Goal: Communication & Community: Answer question/provide support

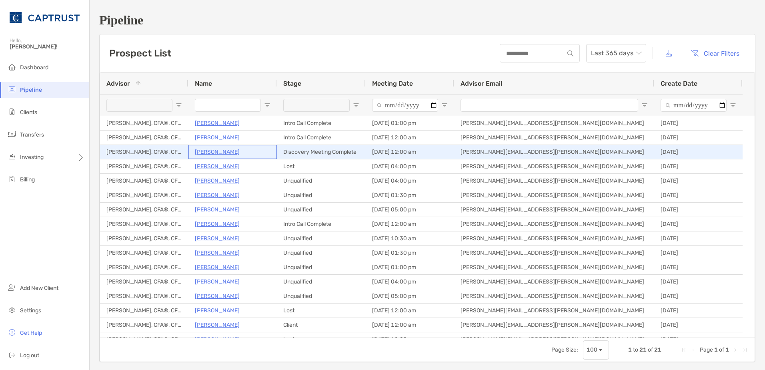
click at [227, 151] on p "[PERSON_NAME]" at bounding box center [217, 152] width 45 height 10
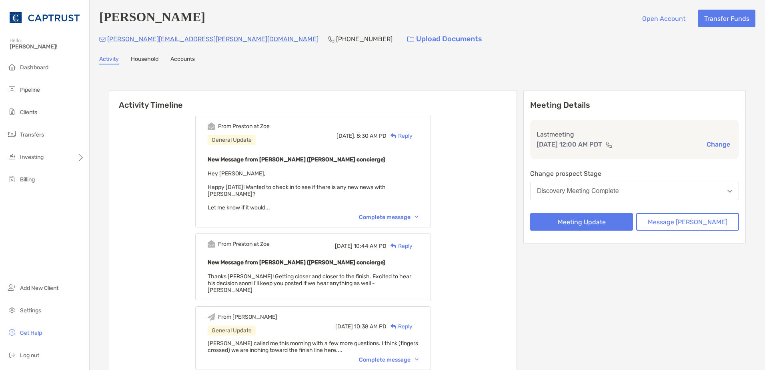
click at [410, 137] on div "Reply" at bounding box center [400, 136] width 26 height 8
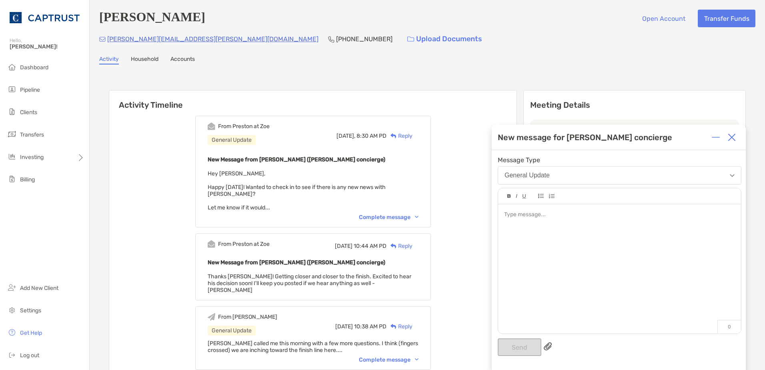
click at [556, 220] on div at bounding box center [619, 264] width 243 height 121
click at [541, 226] on div at bounding box center [619, 264] width 243 height 121
click at [523, 340] on button "Send" at bounding box center [520, 347] width 44 height 18
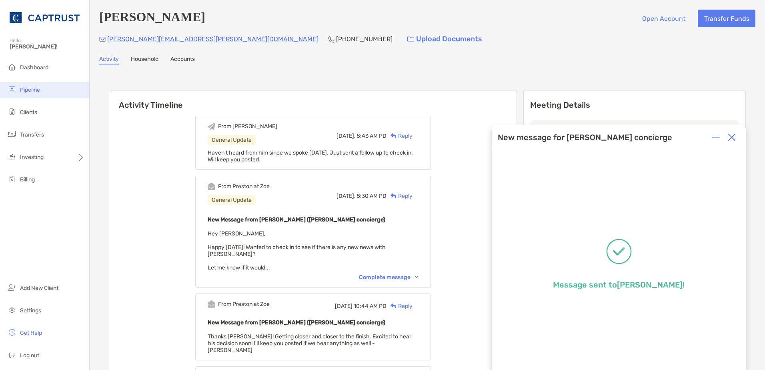
click at [24, 89] on span "Pipeline" at bounding box center [30, 89] width 20 height 7
